Goal: Task Accomplishment & Management: Complete application form

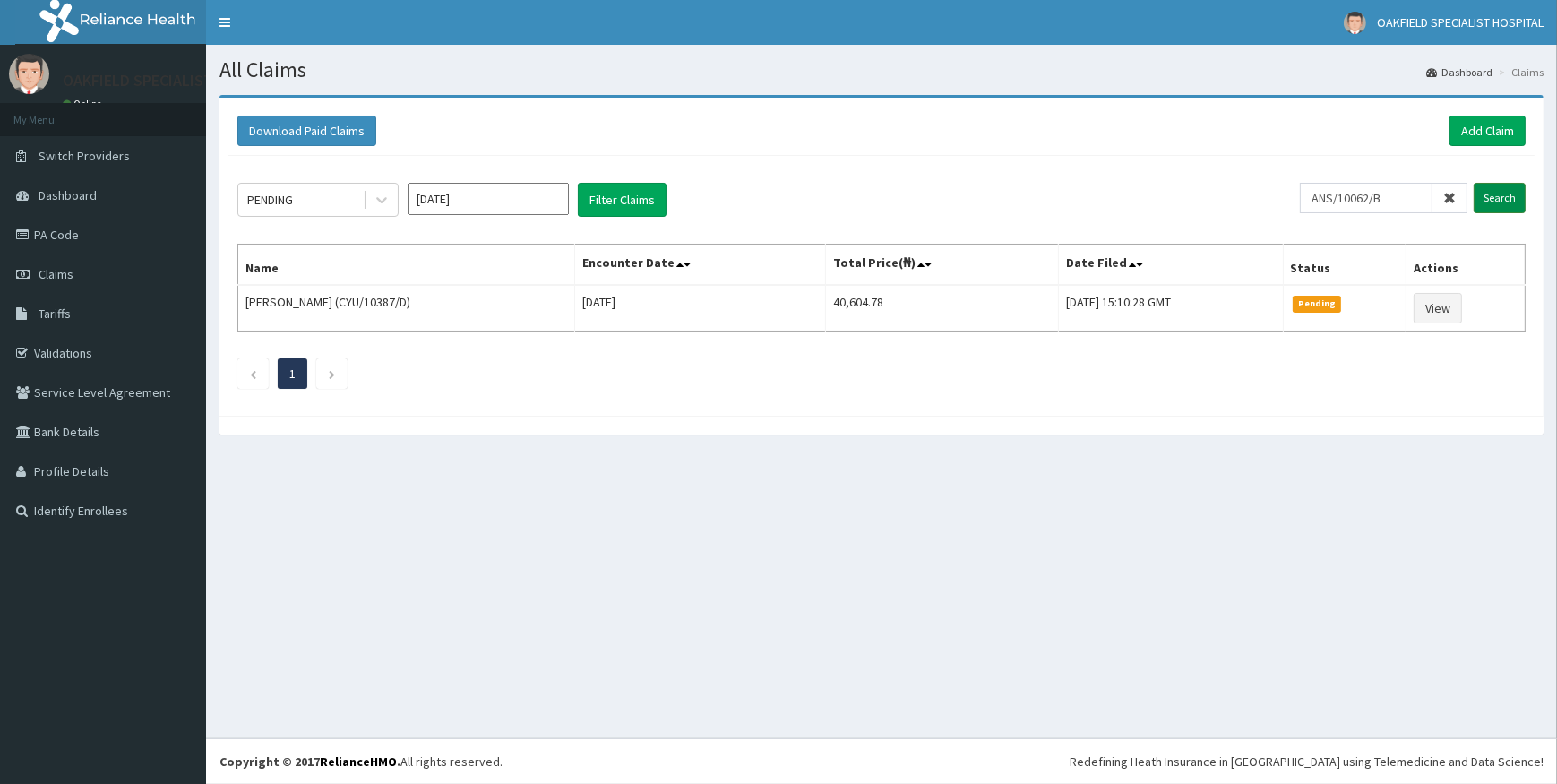
type input "ANS/10062/B"
click at [1490, 195] on input "Search" at bounding box center [1500, 198] width 52 height 31
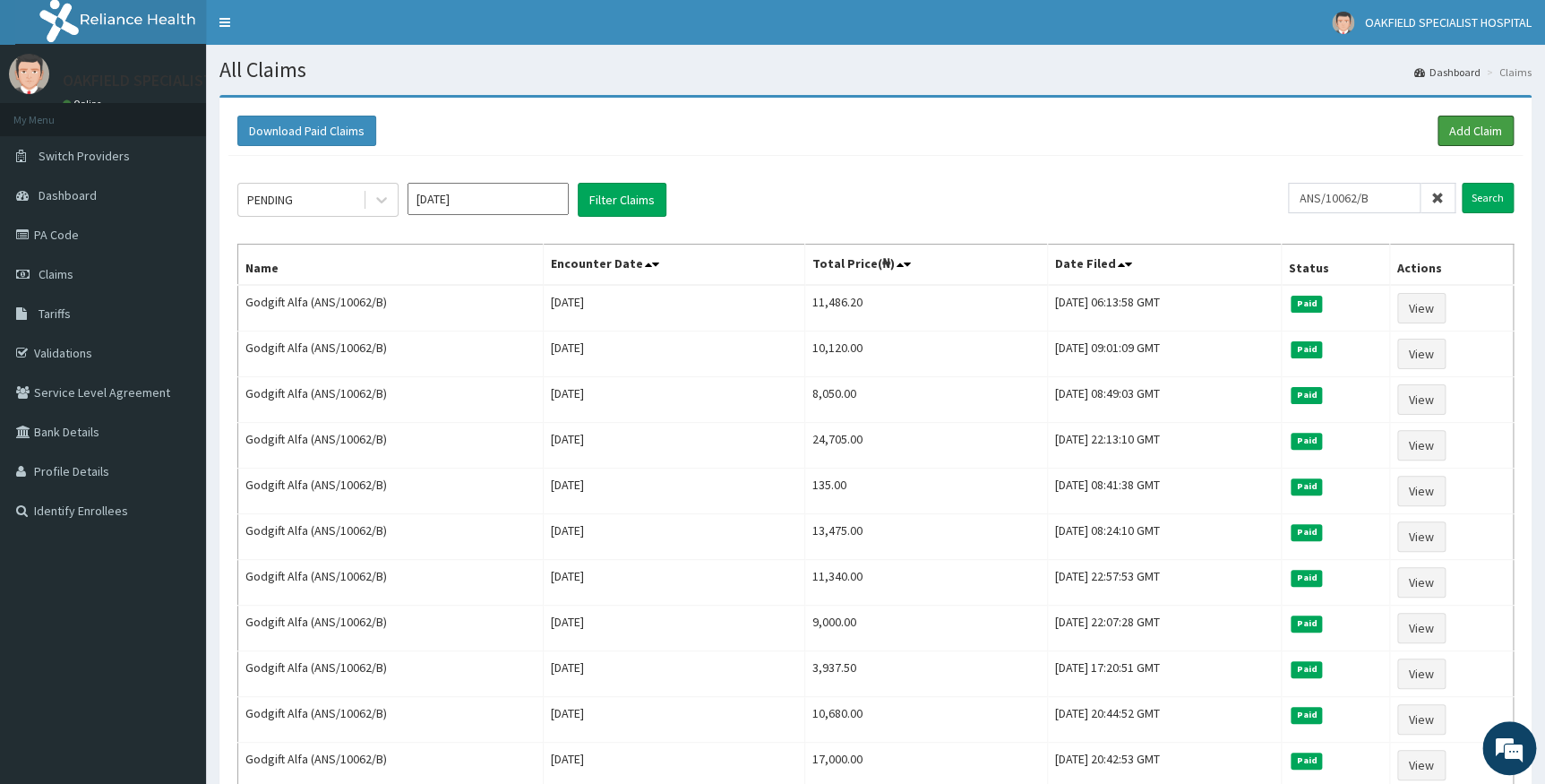
click at [1463, 125] on link "Add Claim" at bounding box center [1476, 131] width 76 height 31
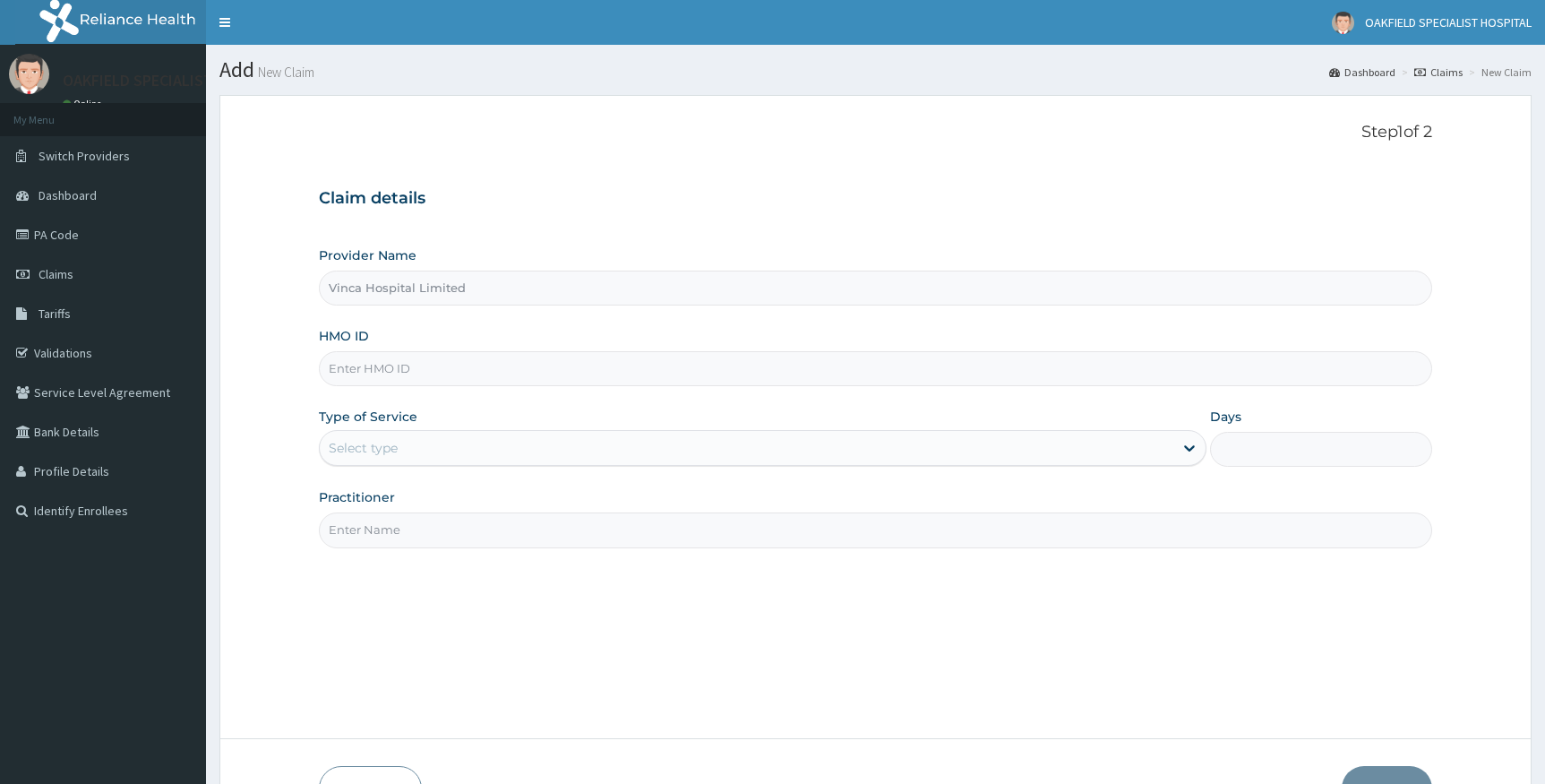
drag, startPoint x: 0, startPoint y: 0, endPoint x: 393, endPoint y: 365, distance: 536.4
click at [393, 365] on input "HMO ID" at bounding box center [875, 368] width 1115 height 35
paste input "ANS/10062/B"
type input "ANS/10062/B"
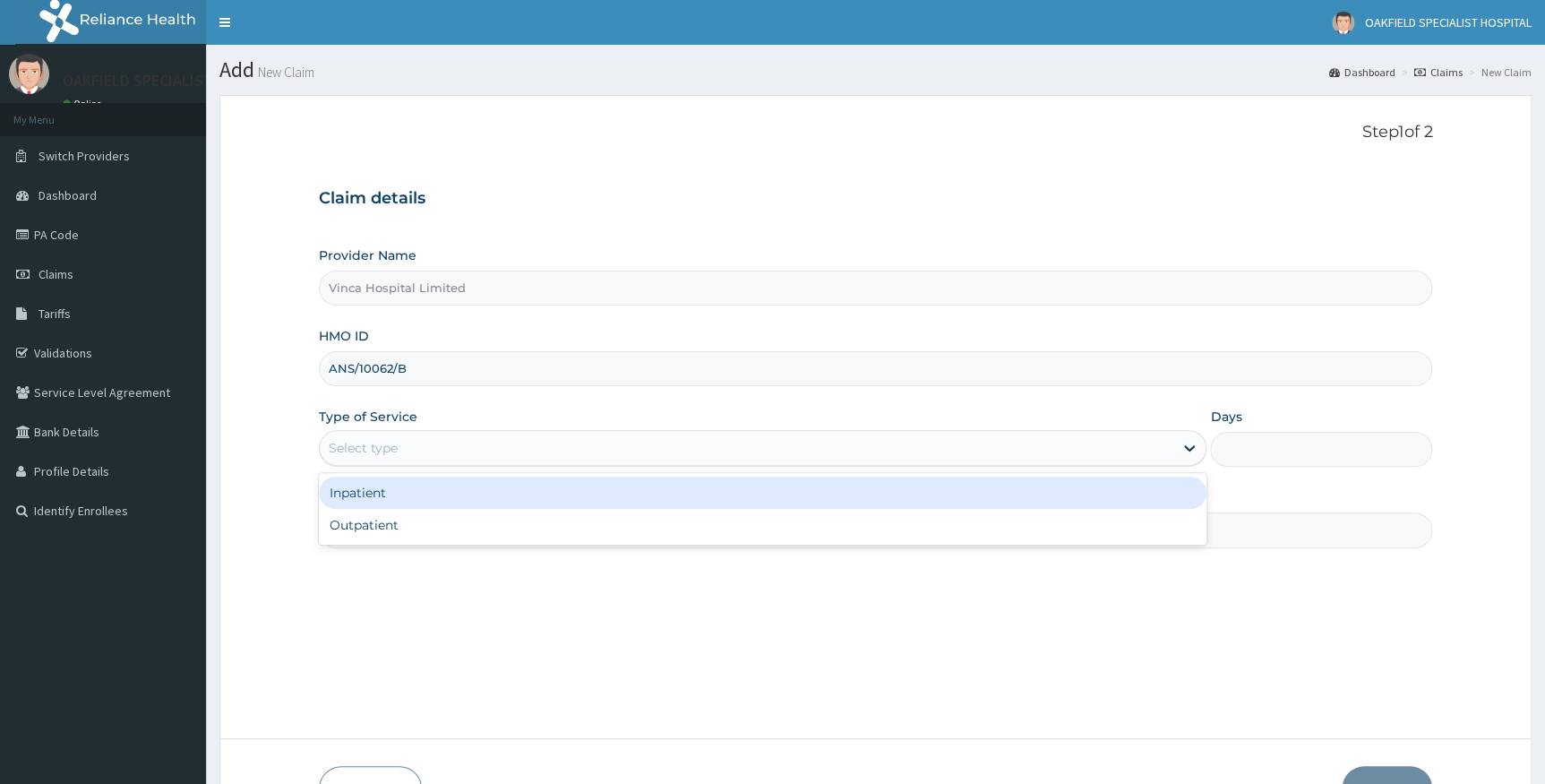
click at [417, 456] on div "Select type" at bounding box center [746, 447] width 855 height 29
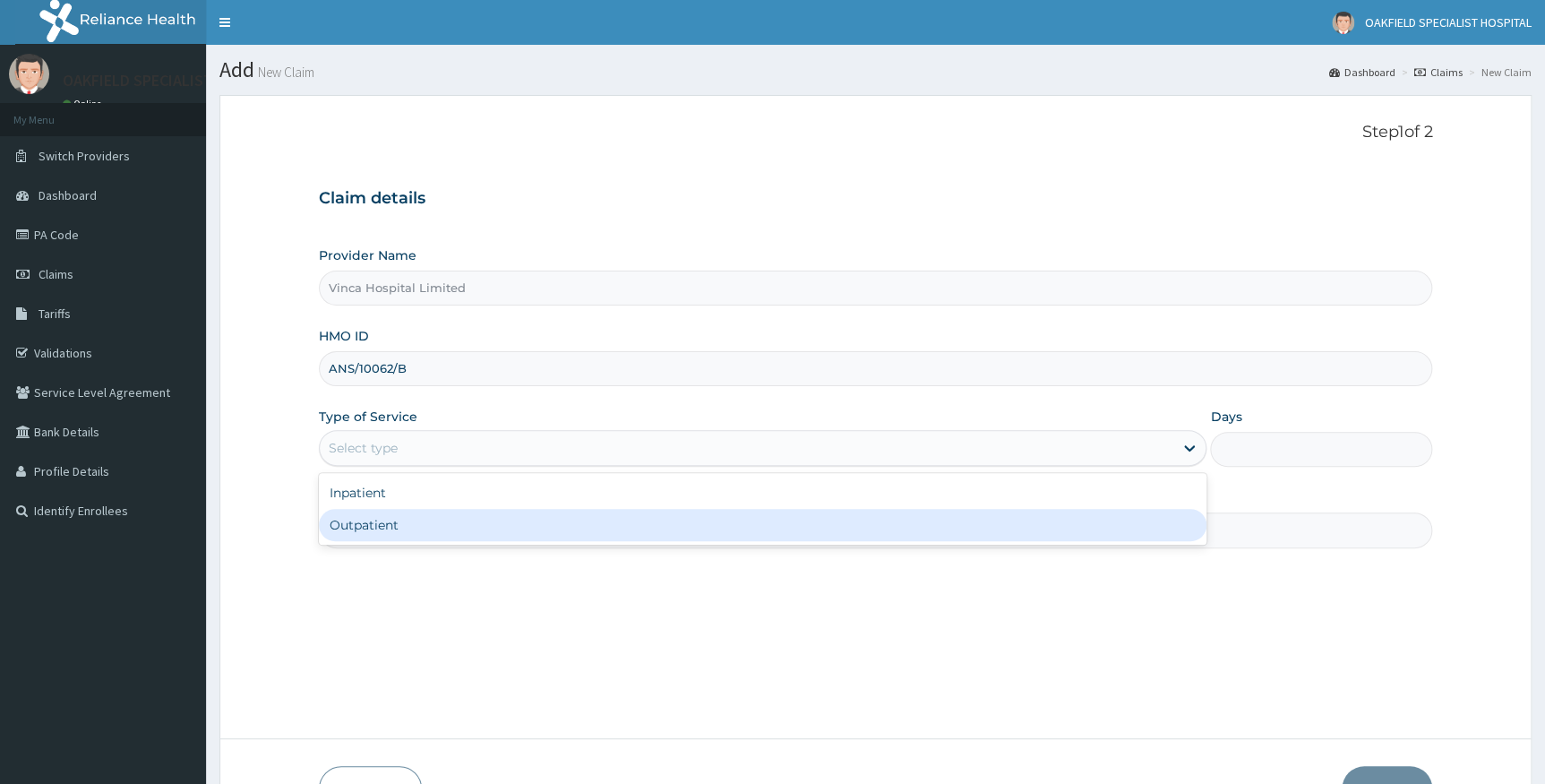
click at [417, 516] on div "Outpatient" at bounding box center [763, 525] width 889 height 32
type input "1"
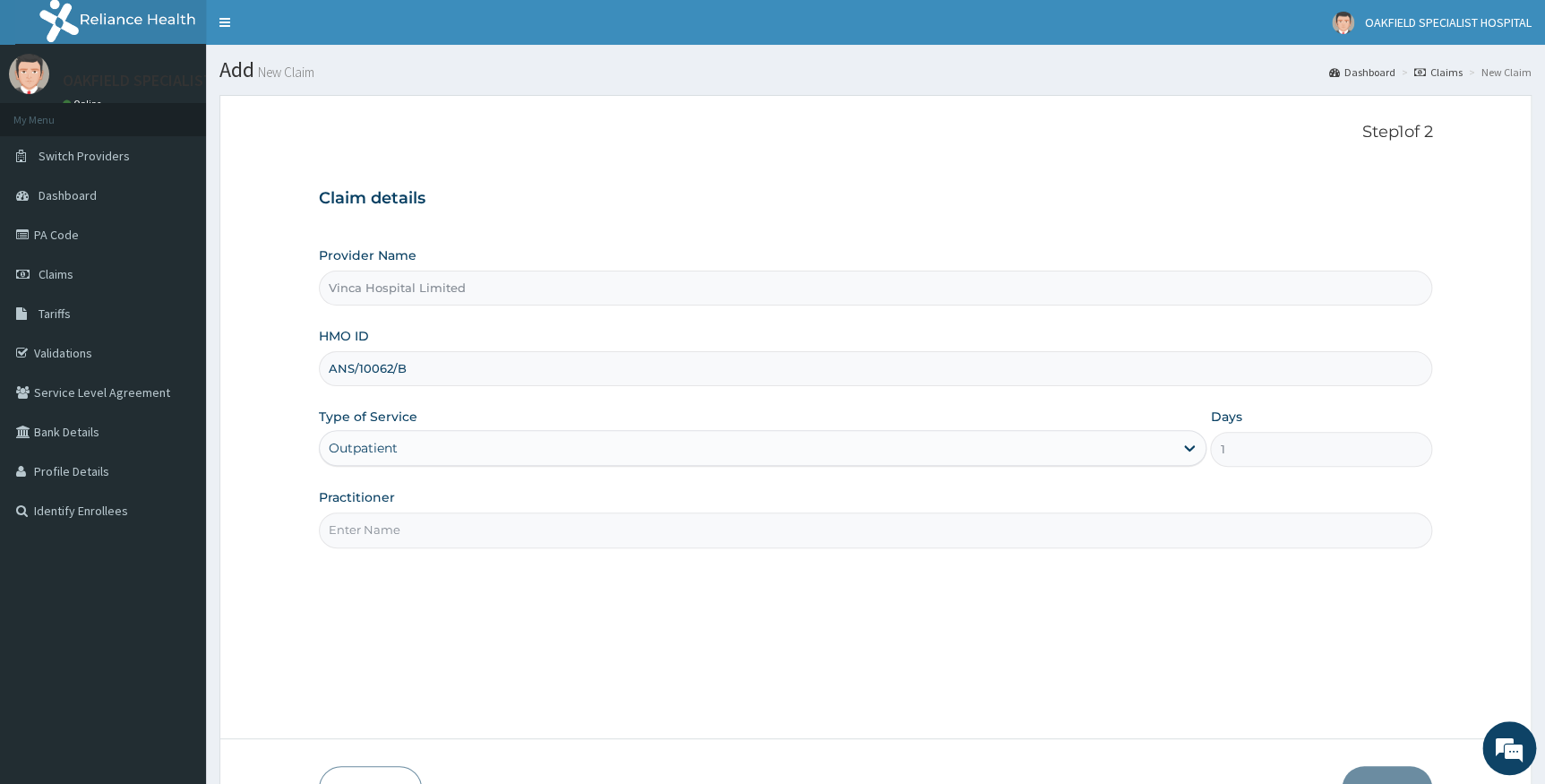
click at [421, 534] on input "Practitioner" at bounding box center [875, 530] width 1115 height 35
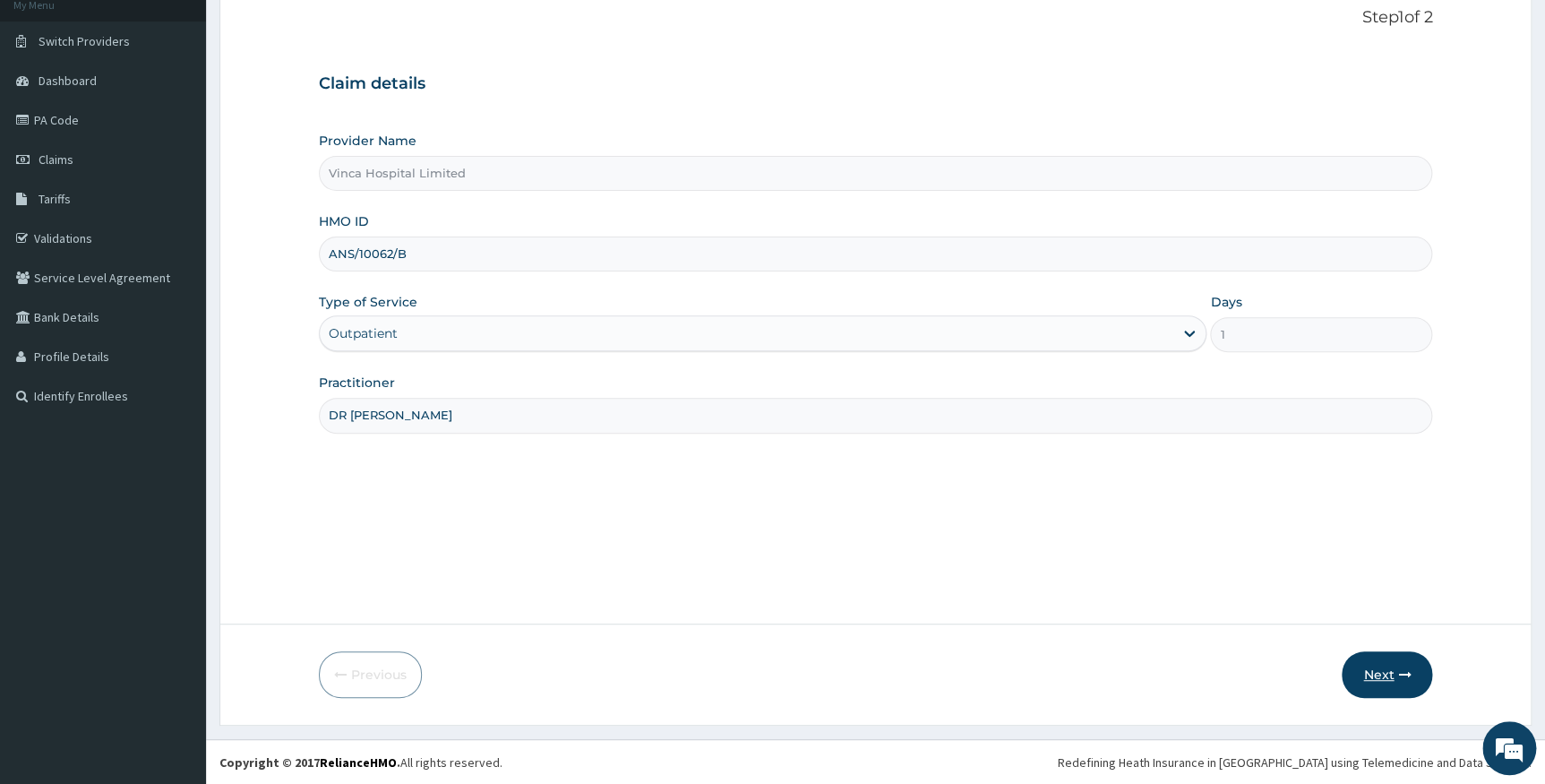
type input "DR MARGRET"
click at [1369, 669] on button "Next" at bounding box center [1387, 675] width 90 height 47
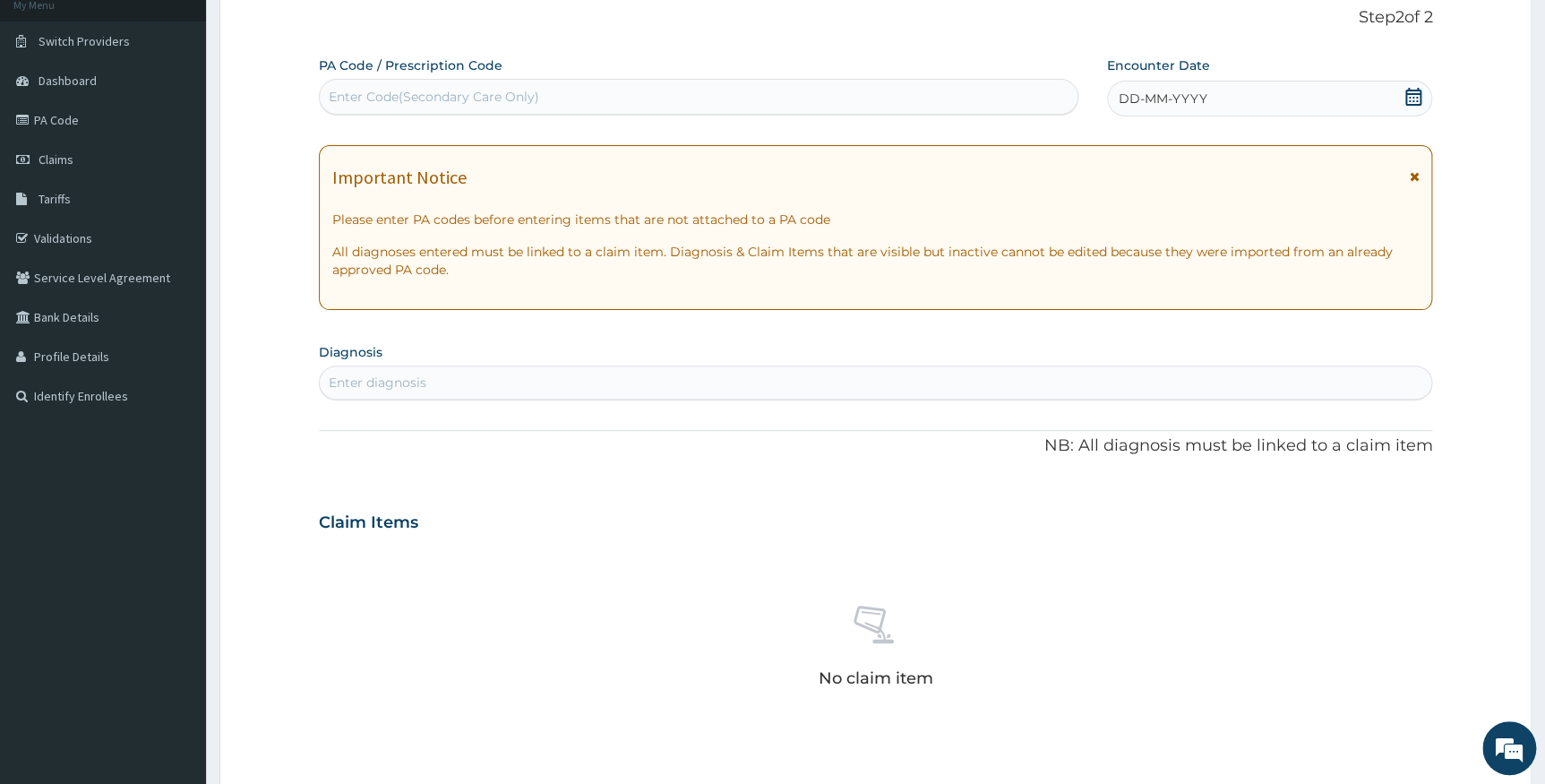
click at [373, 98] on div "Enter Code(Secondary Care Only)" at bounding box center [433, 97] width 210 height 18
paste input "PA/EB5B97"
type input "PA/EB5B97"
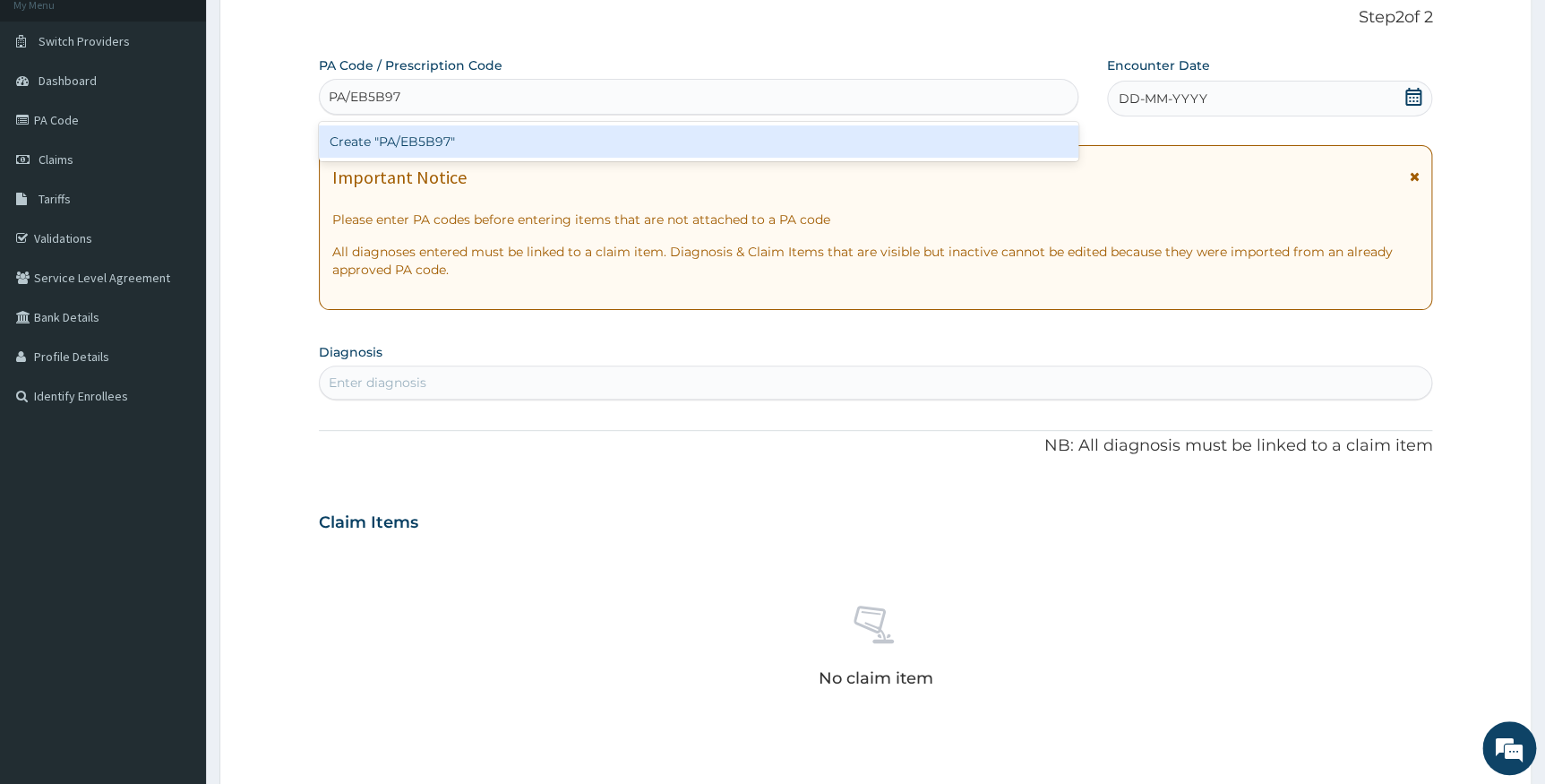
click at [374, 135] on div "Create "PA/EB5B97"" at bounding box center [698, 142] width 760 height 32
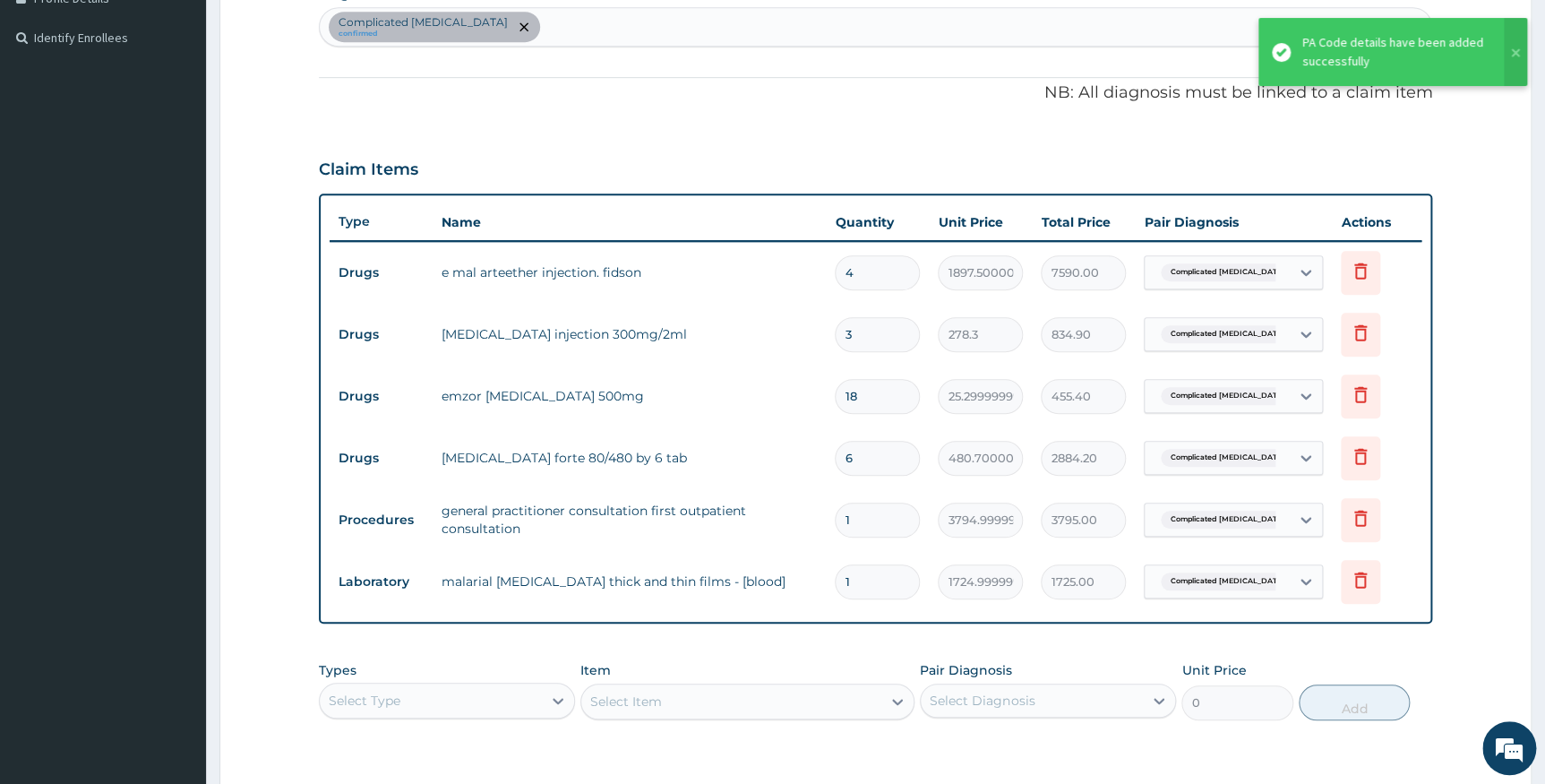
scroll to position [420, 0]
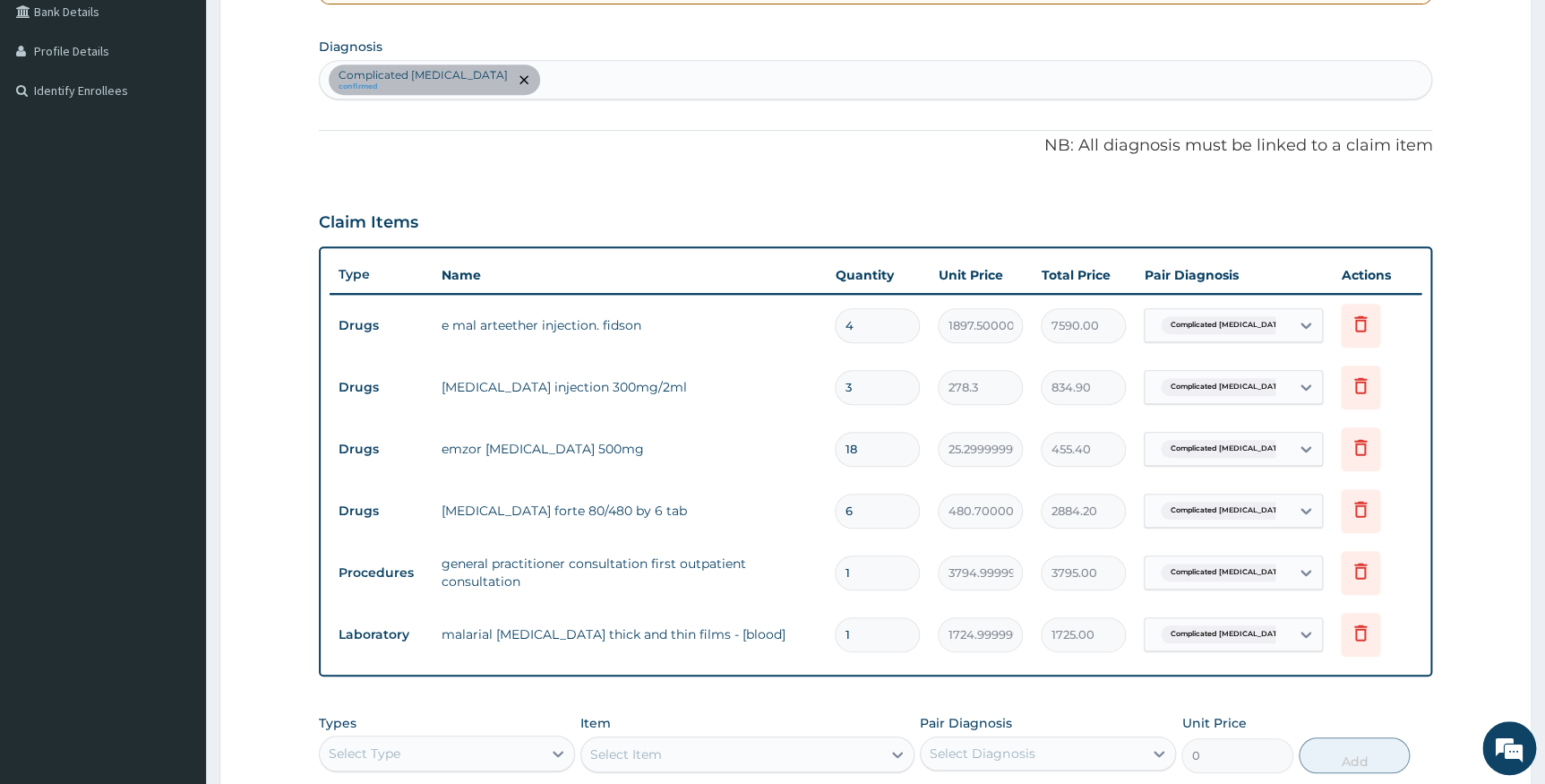
click at [505, 80] on div "Complicated malaria confirmed" at bounding box center [875, 80] width 1113 height 38
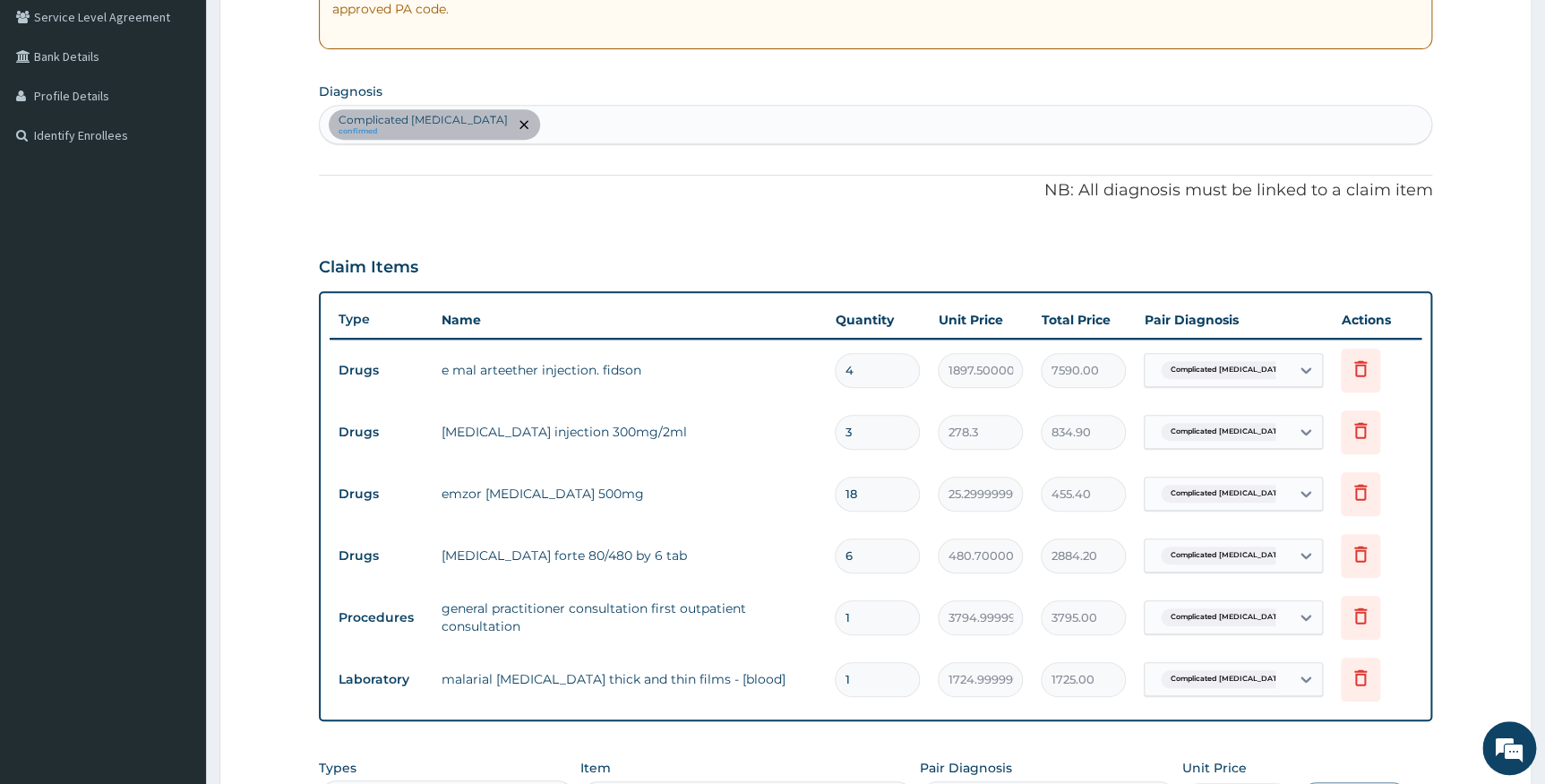
scroll to position [176, 0]
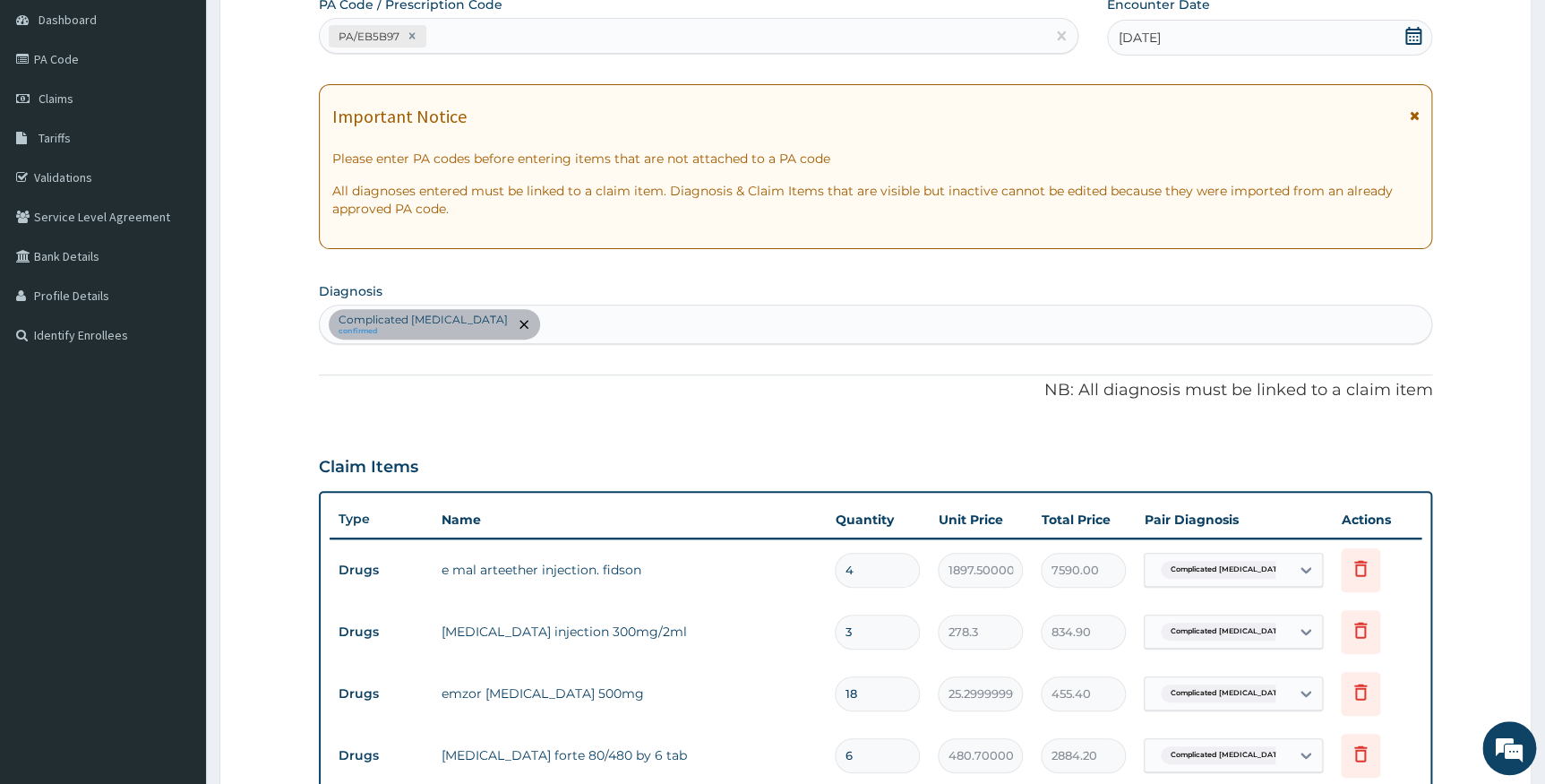
click at [467, 27] on div "PA/EB5B97" at bounding box center [682, 36] width 726 height 30
paste input "PA/4C294A"
type input "PA/4C294A"
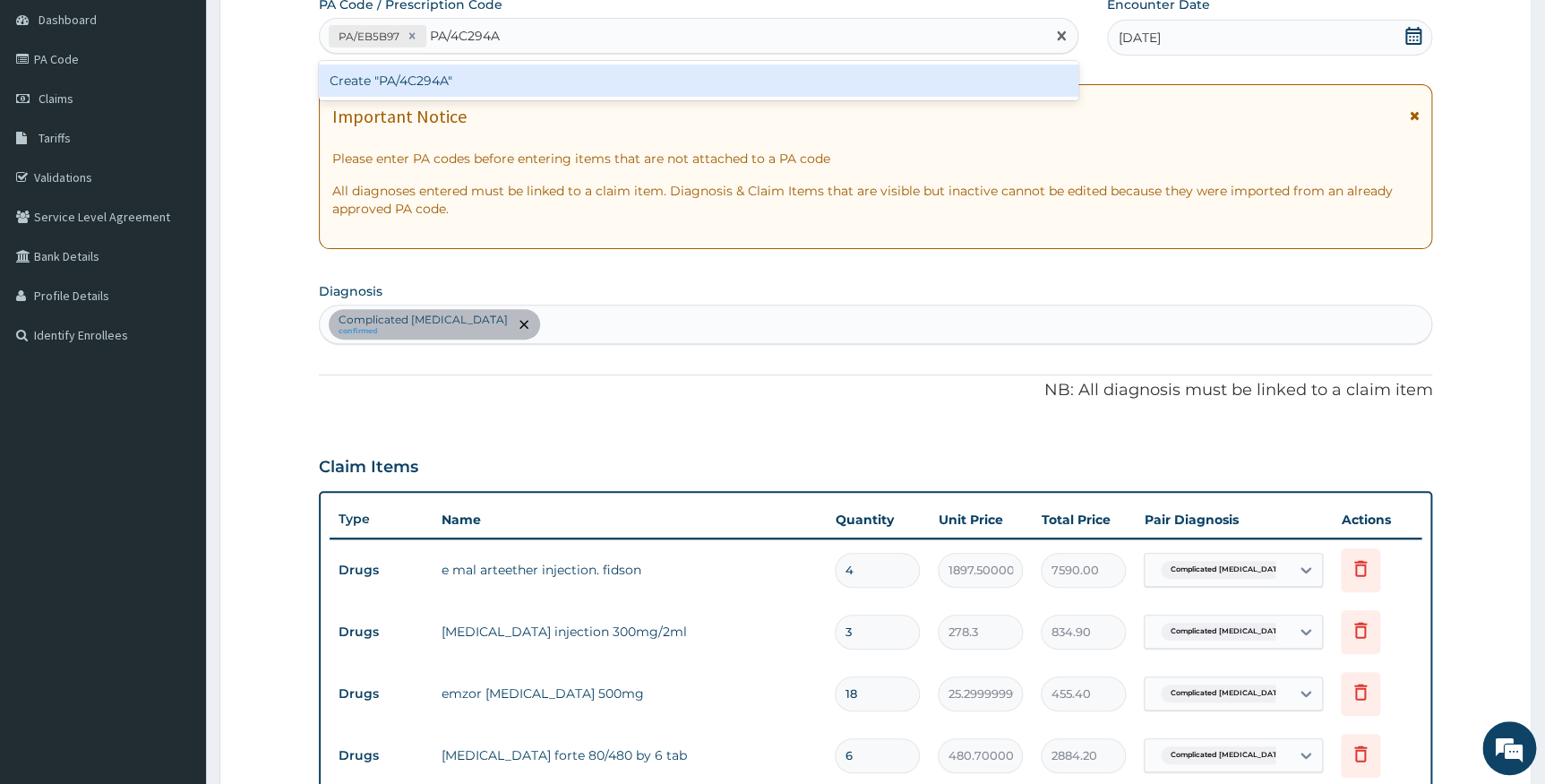
click at [471, 76] on div "Create "PA/4C294A"" at bounding box center [698, 80] width 760 height 32
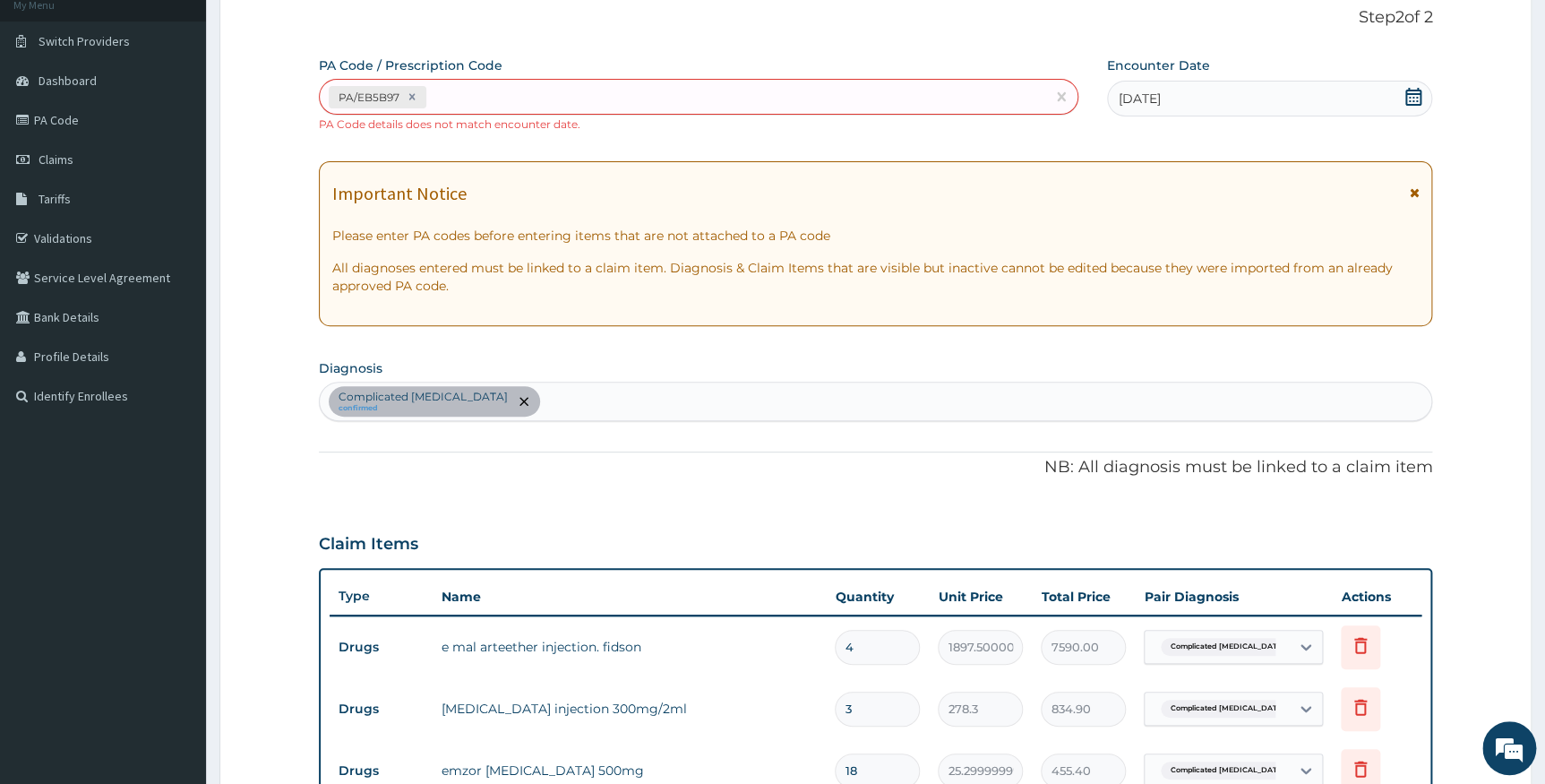
scroll to position [109, 0]
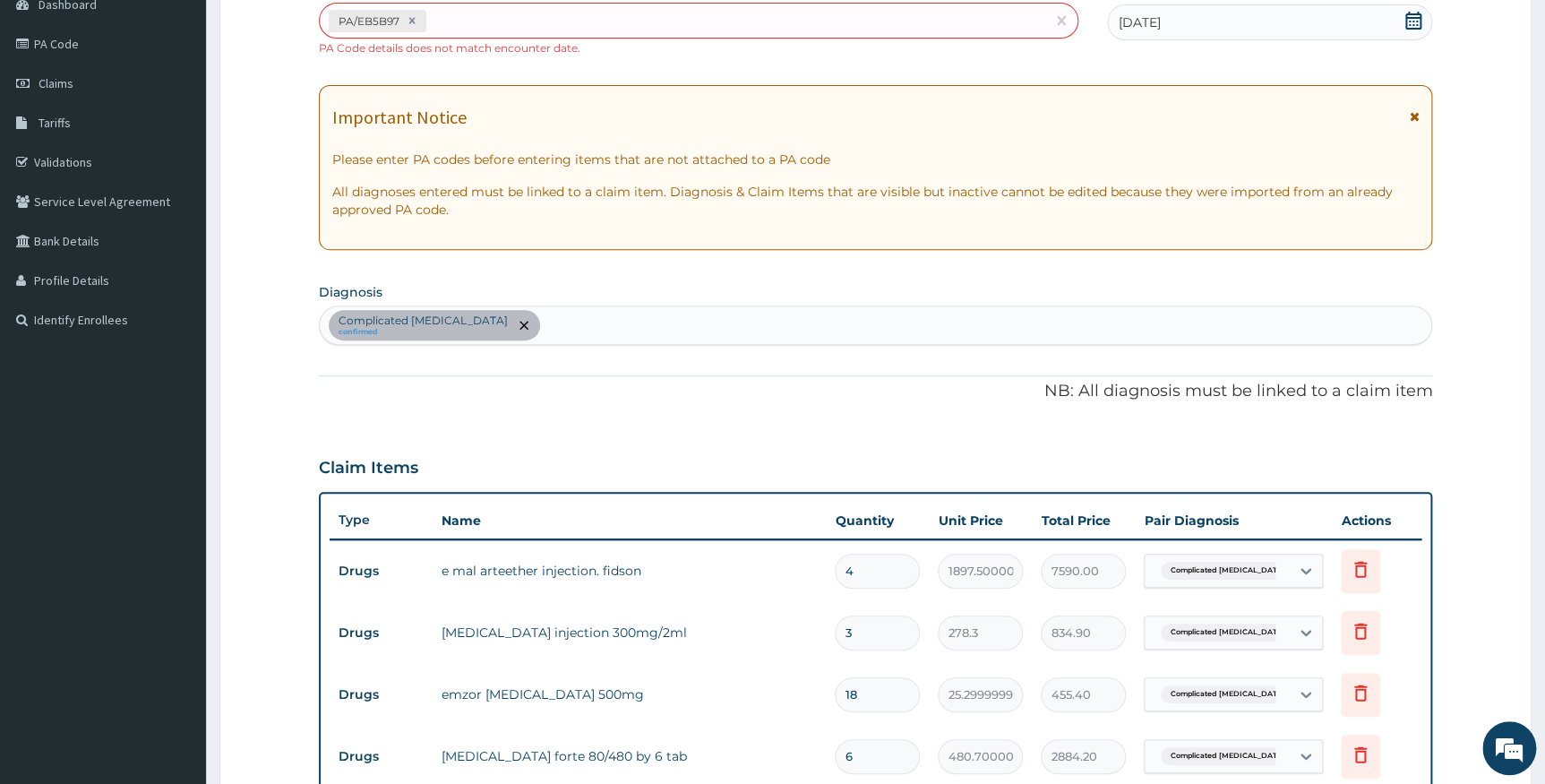
click at [587, 445] on div "Claim Items" at bounding box center [875, 464] width 1115 height 47
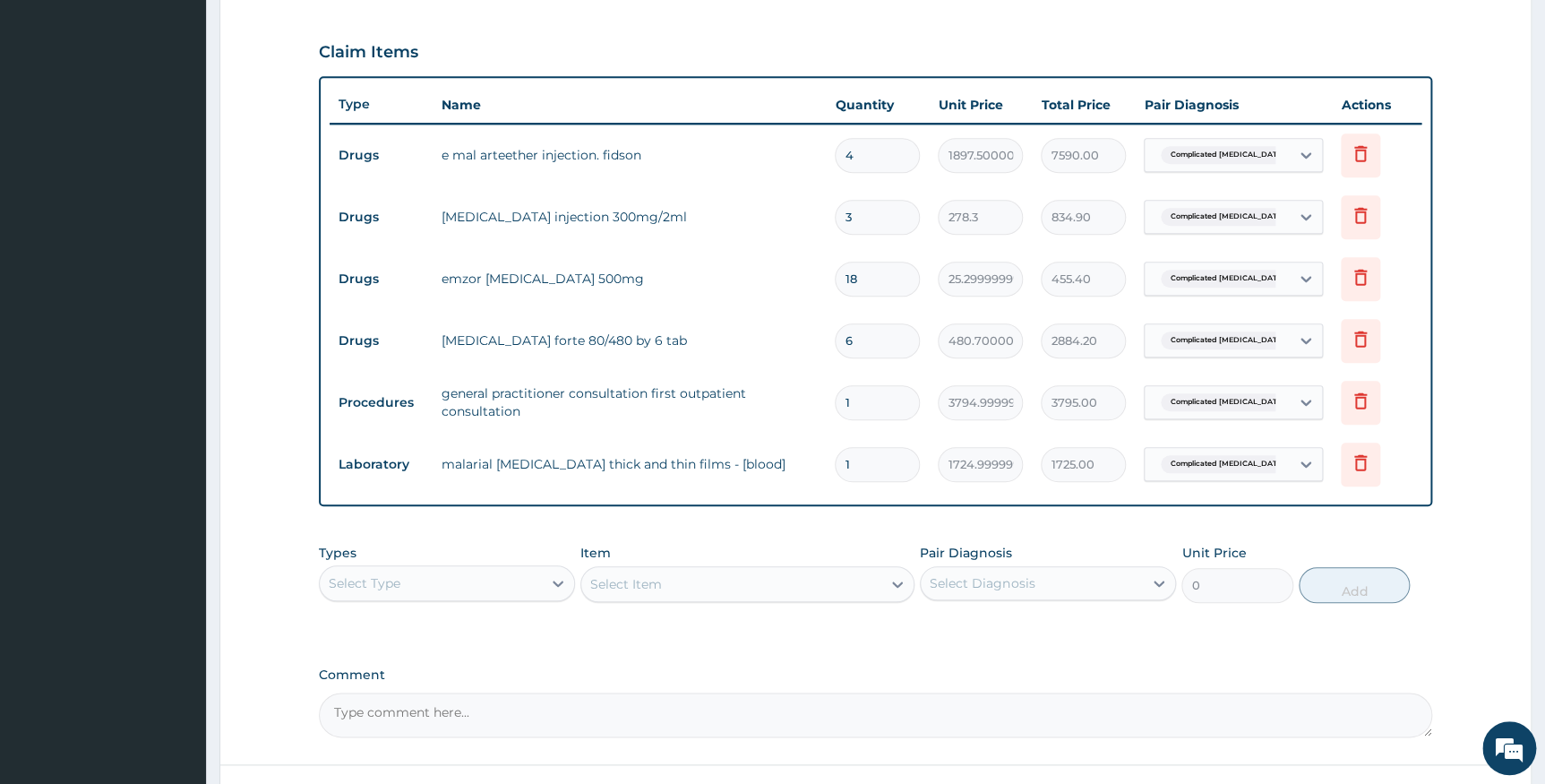
scroll to position [749, 0]
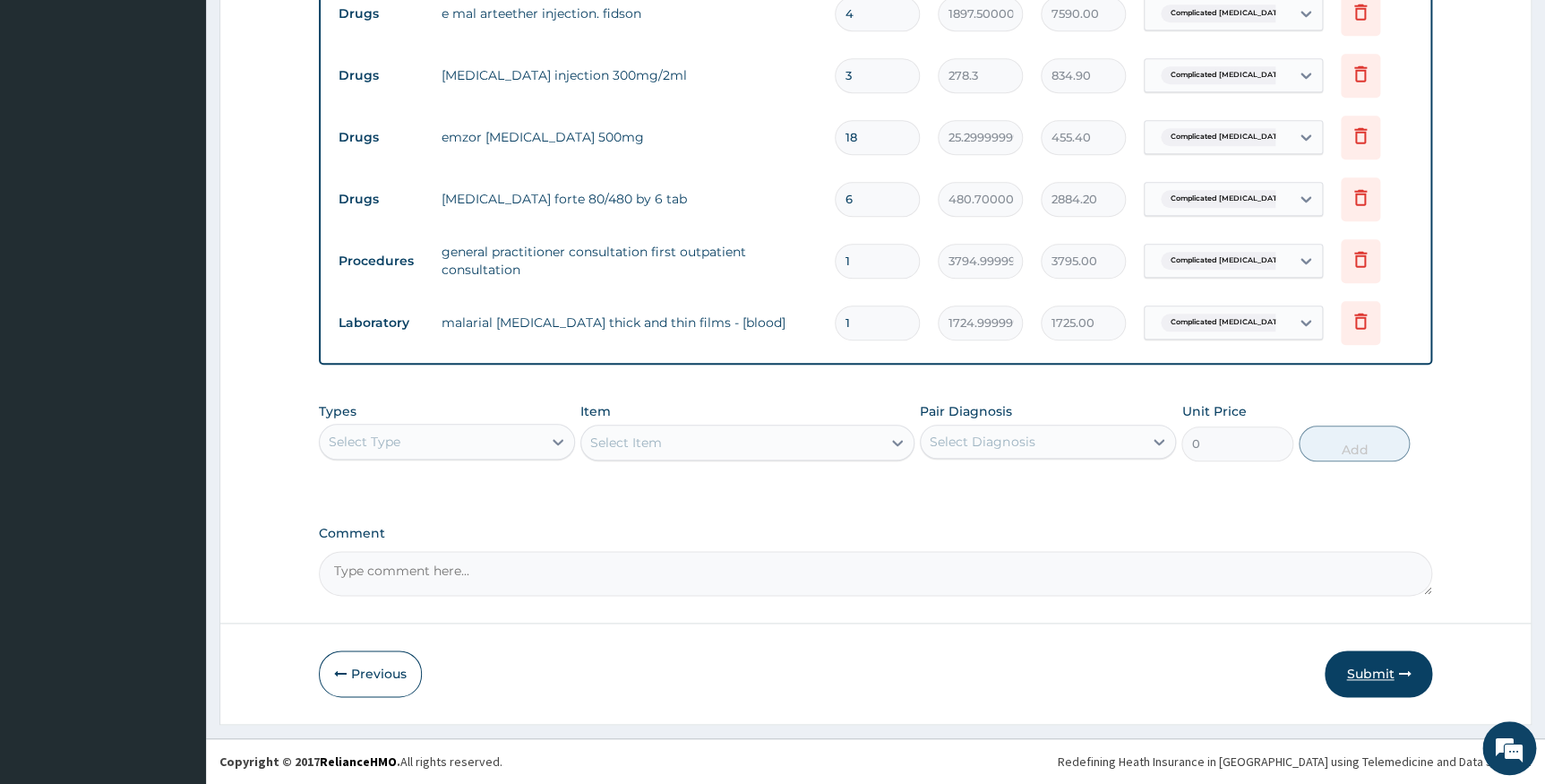
click at [1366, 663] on button "Submit" at bounding box center [1378, 674] width 107 height 47
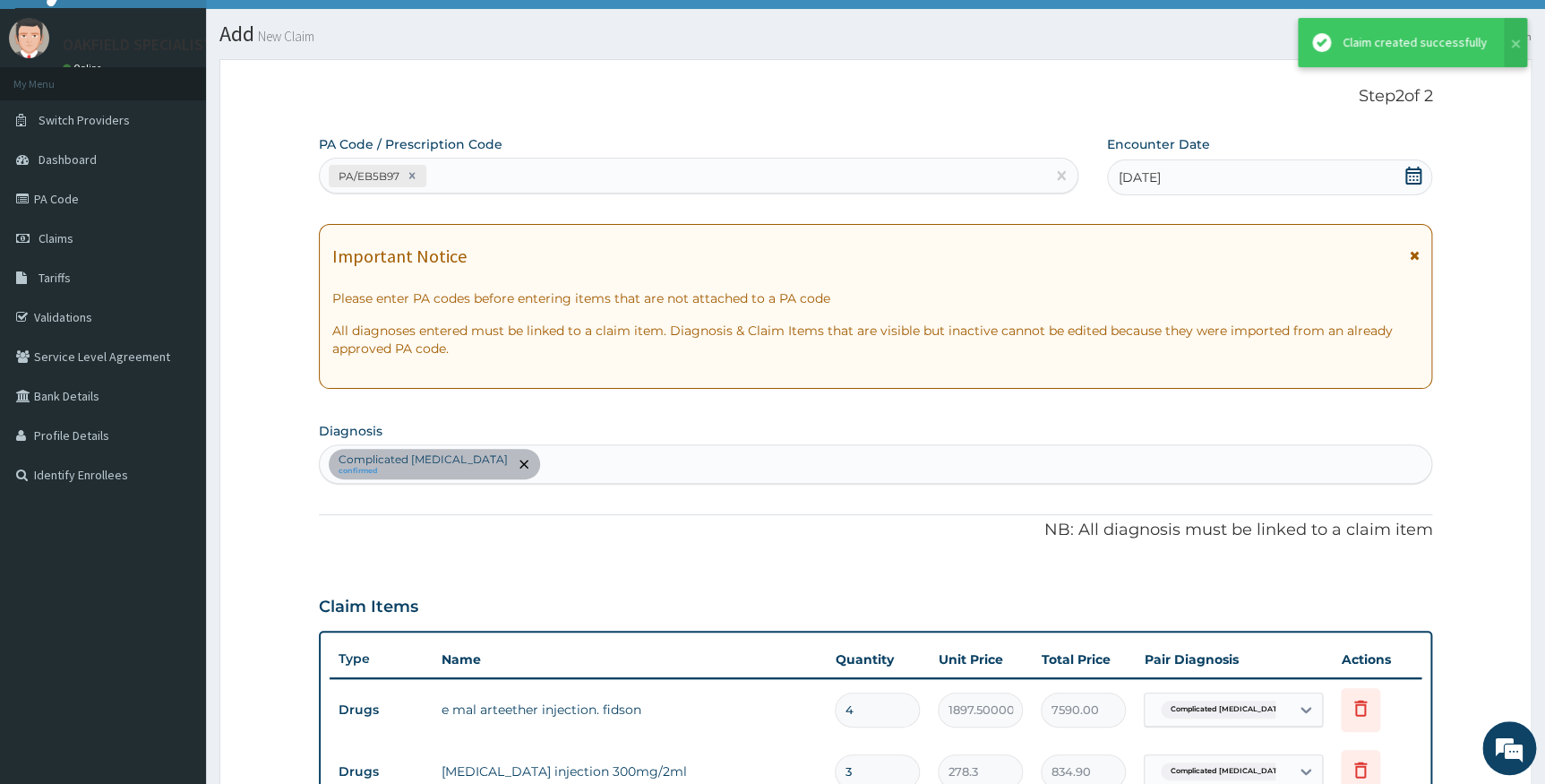
scroll to position [733, 0]
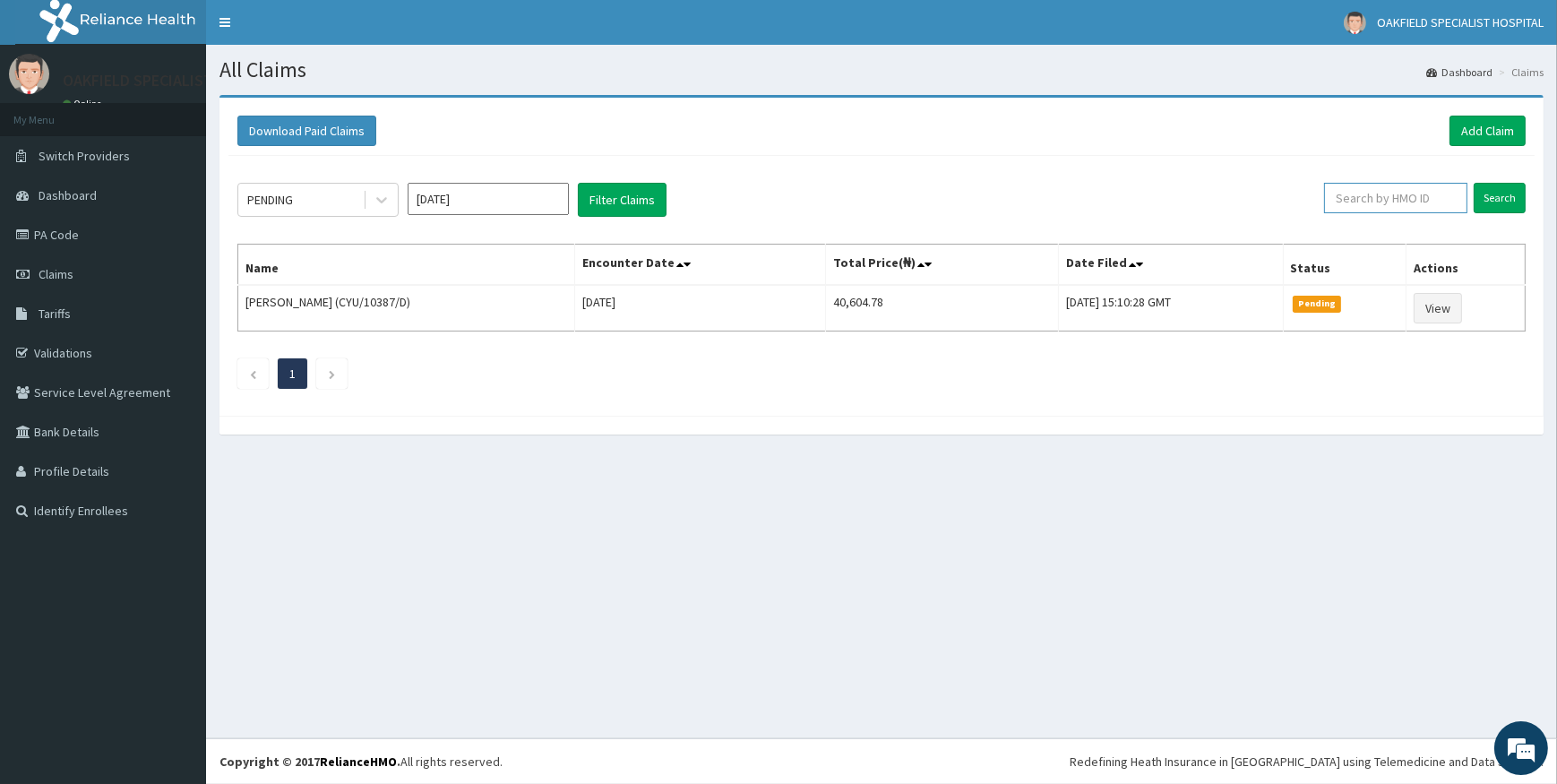
click at [1375, 206] on input "text" at bounding box center [1395, 198] width 144 height 31
paste input "PA/4C294A"
drag, startPoint x: 1397, startPoint y: 195, endPoint x: 1275, endPoint y: 203, distance: 122.3
click at [1224, 203] on div "PENDING Sep 2025 Filter Claims PA/4C294A Search" at bounding box center [882, 200] width 1289 height 34
type input "PA/4C294A"
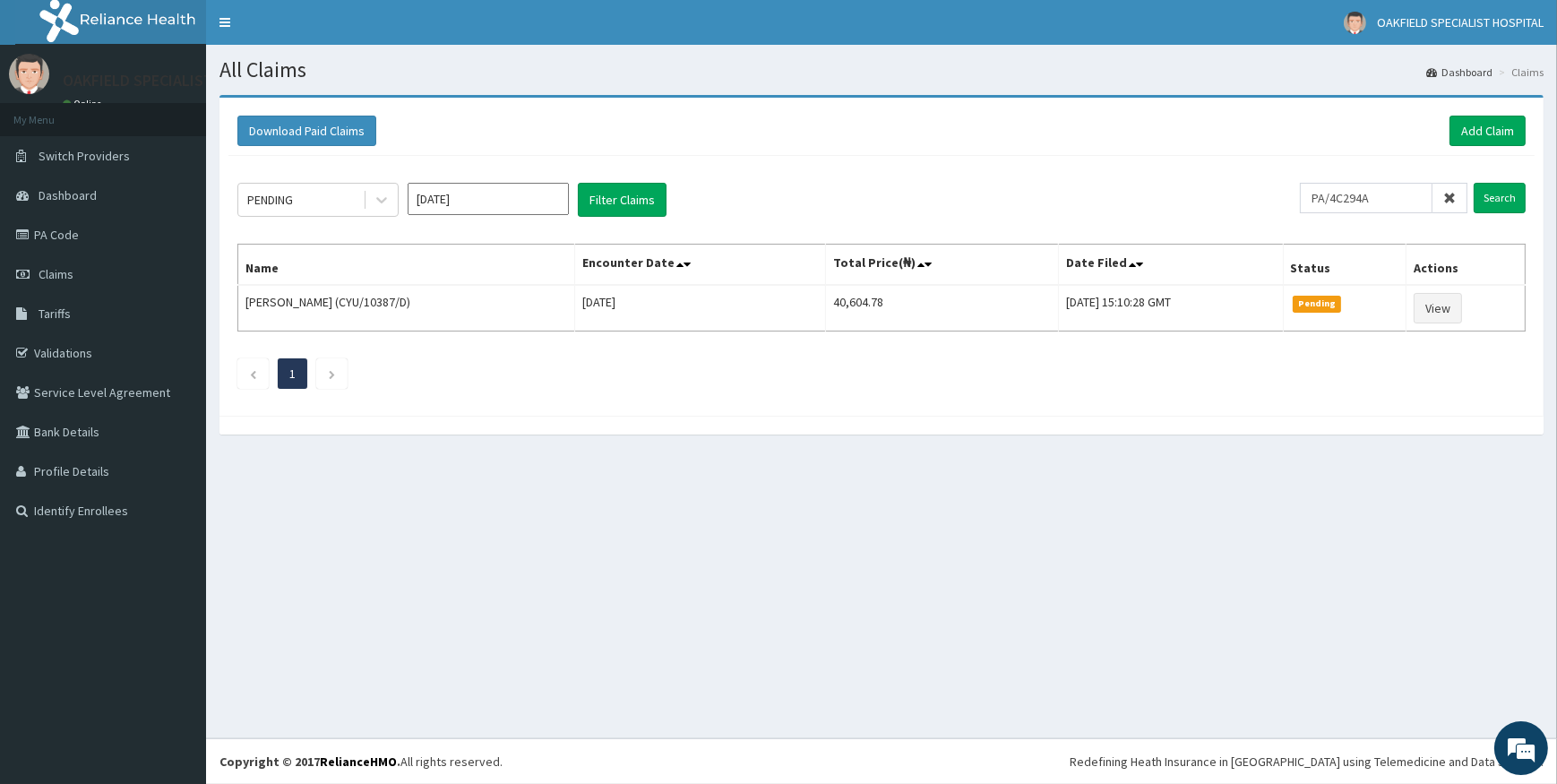
click at [1452, 196] on icon at bounding box center [1450, 198] width 13 height 13
click at [1376, 197] on input "text" at bounding box center [1395, 198] width 144 height 31
paste input "ANS/10062/B"
click at [1484, 197] on input "Search" at bounding box center [1500, 198] width 52 height 31
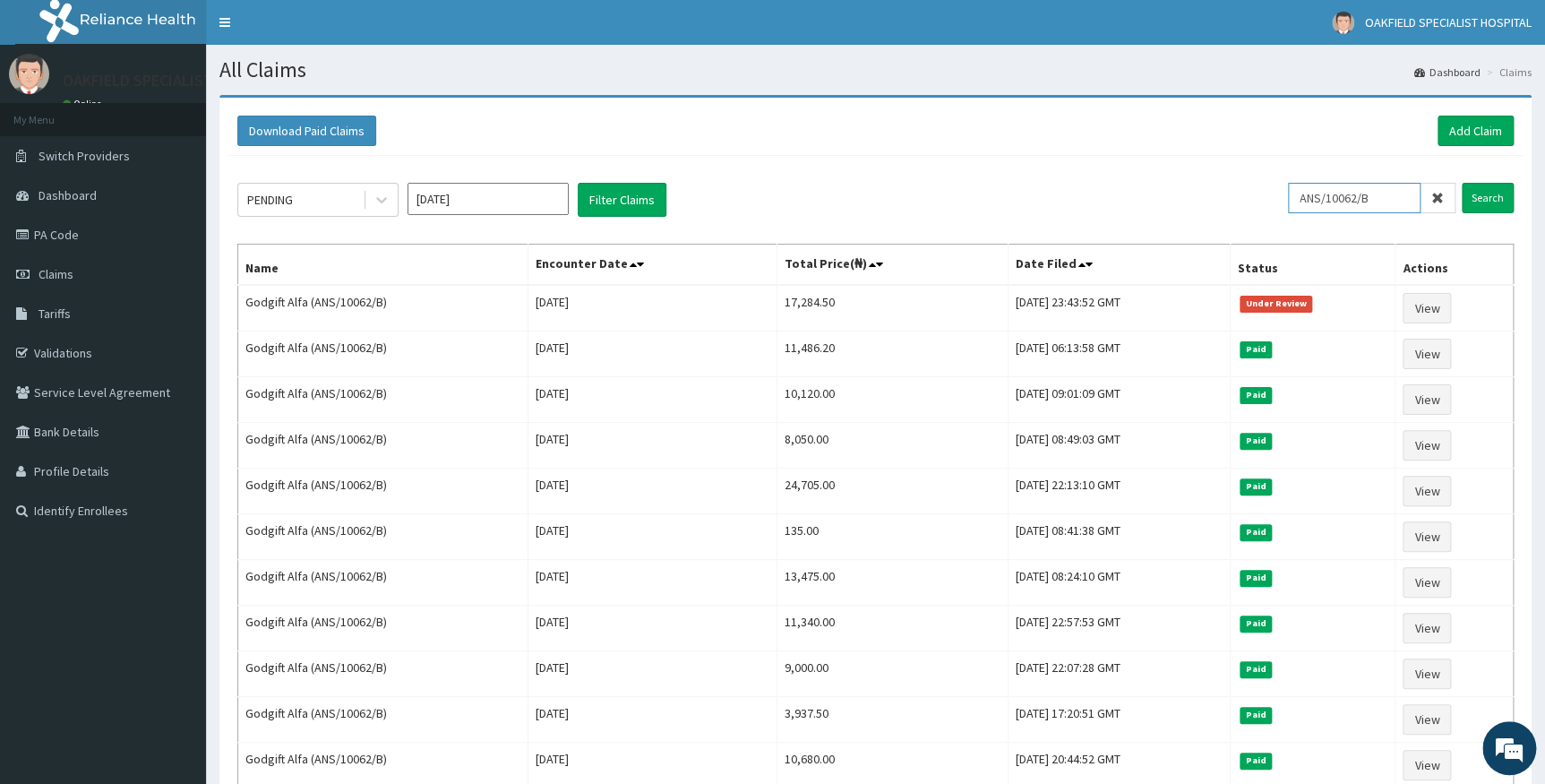
drag, startPoint x: 1392, startPoint y: 196, endPoint x: 1159, endPoint y: 198, distance: 233.0
click at [1164, 202] on div "PENDING Sep 2025 Filter Claims ANS/10062/B Search" at bounding box center [875, 200] width 1277 height 34
paste input "SFA/15113/A"
type input "SFA/15113/A"
click at [1476, 197] on input "Search" at bounding box center [1488, 198] width 52 height 31
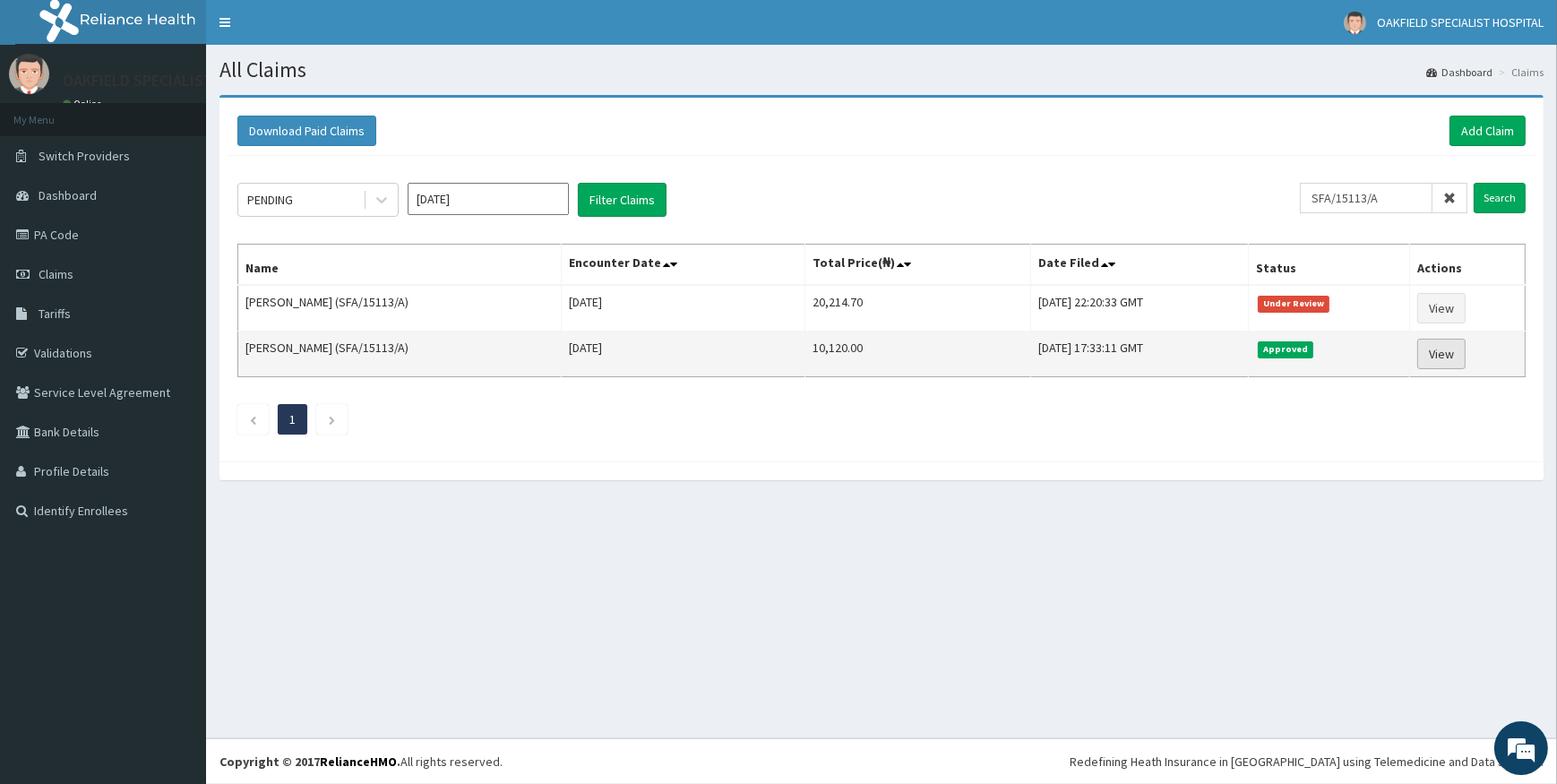
click at [1432, 352] on link "View" at bounding box center [1441, 354] width 49 height 31
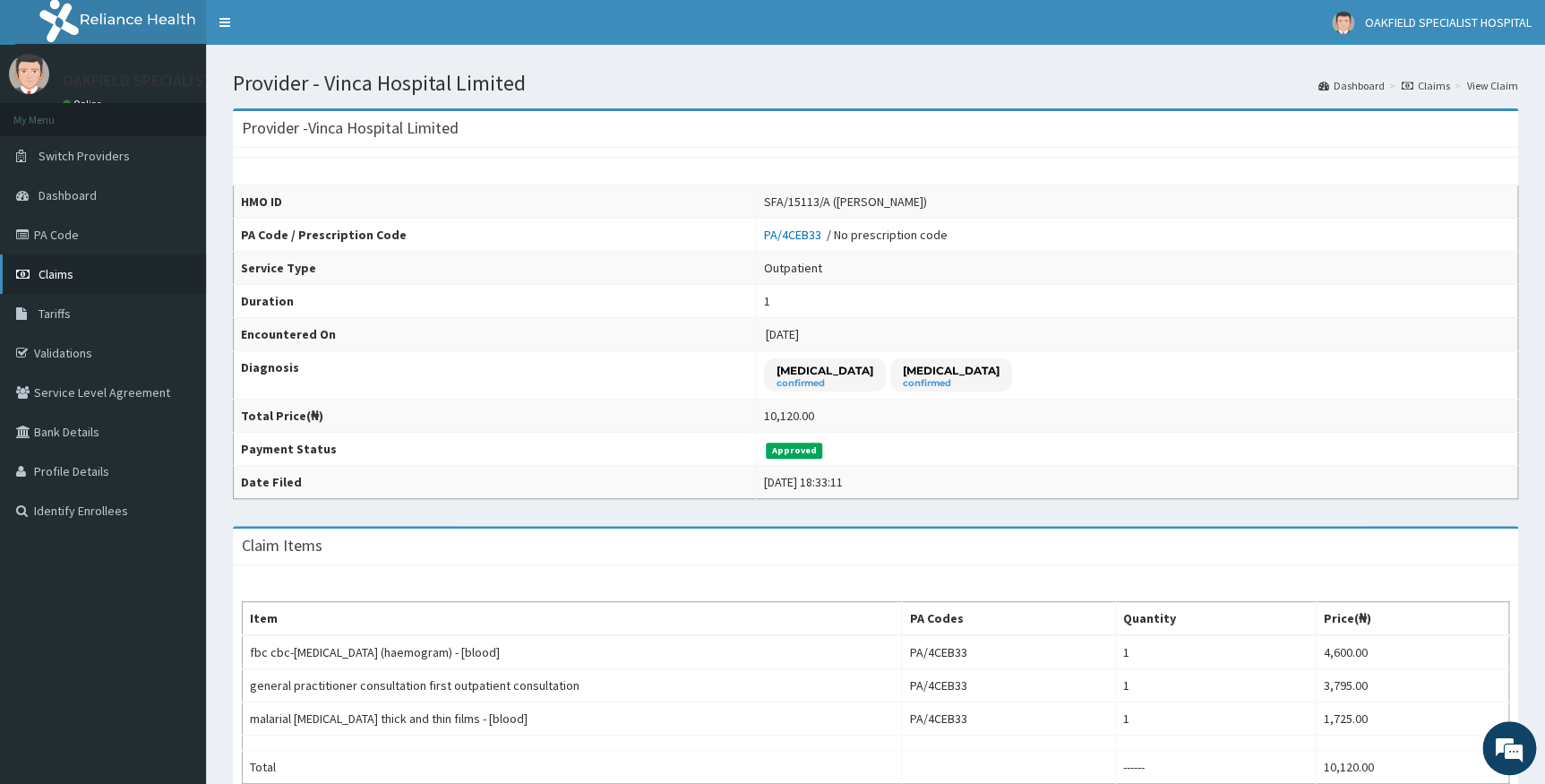
click at [61, 281] on link "Claims" at bounding box center [103, 274] width 206 height 40
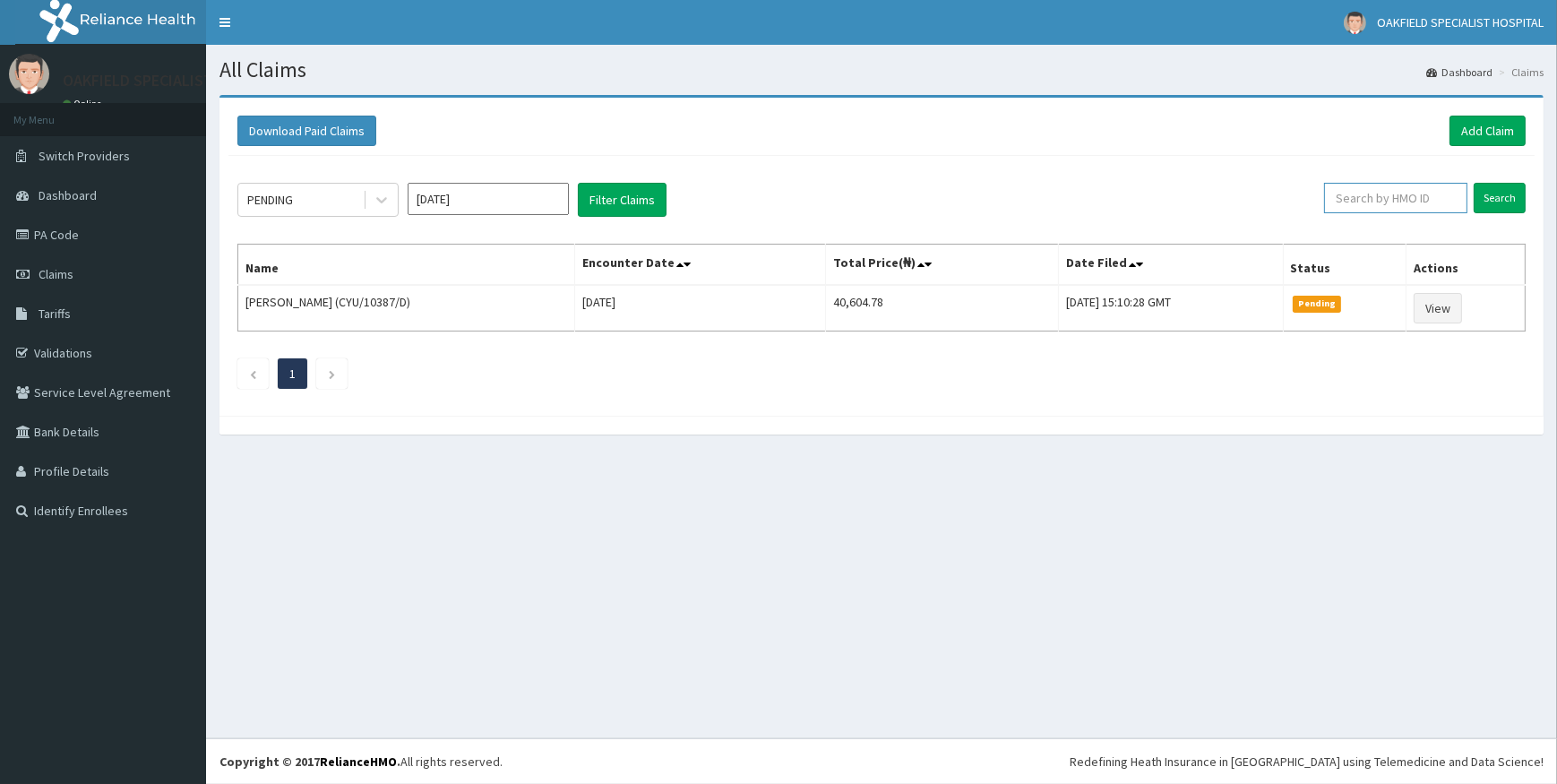
click at [1377, 196] on input "text" at bounding box center [1395, 198] width 144 height 31
paste input "SFA/15113/A"
type input "SFA/15113/A"
click at [1515, 196] on input "Search" at bounding box center [1500, 198] width 52 height 31
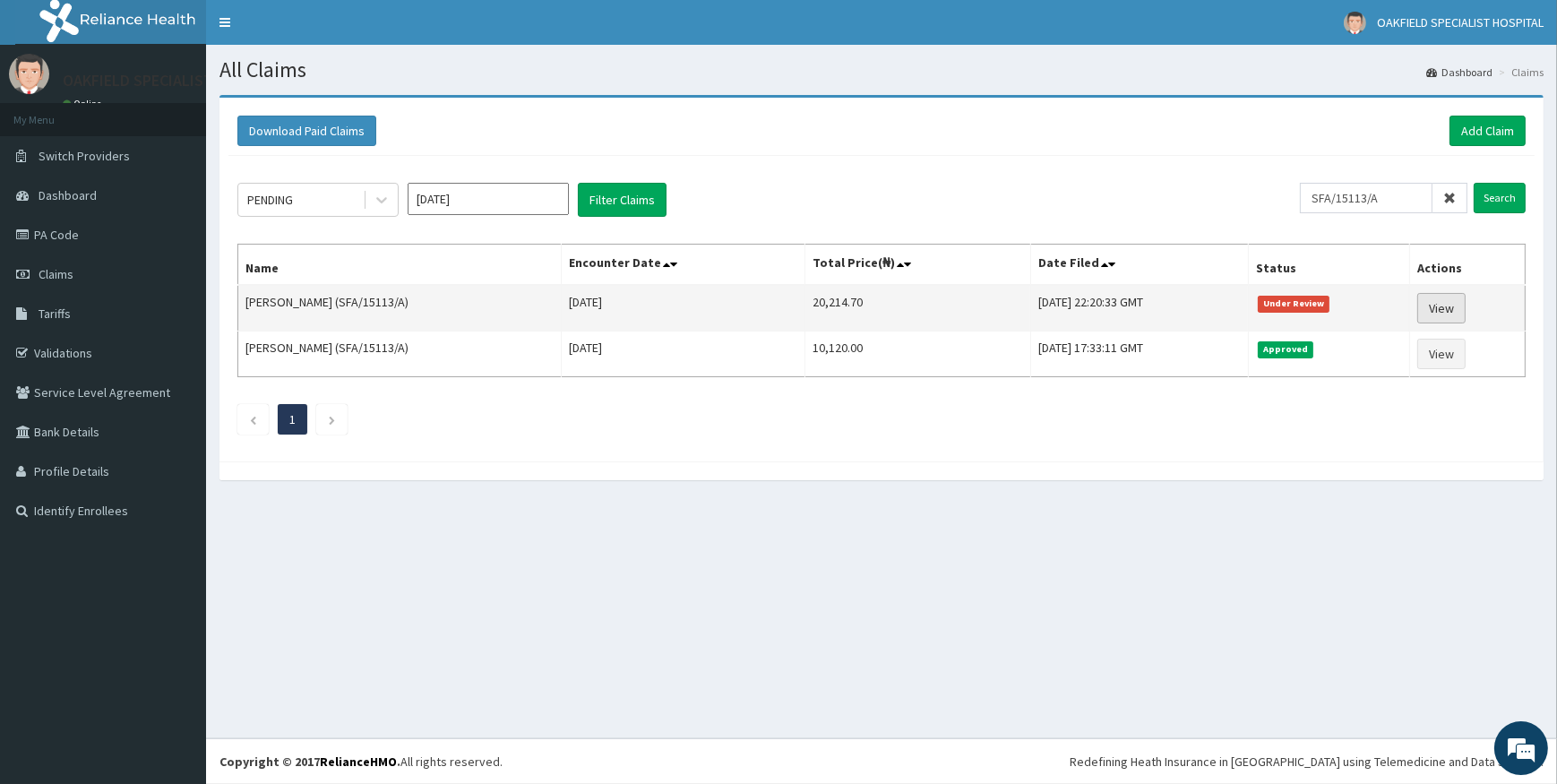
click at [1457, 305] on link "View" at bounding box center [1441, 309] width 49 height 31
